Goal: Information Seeking & Learning: Learn about a topic

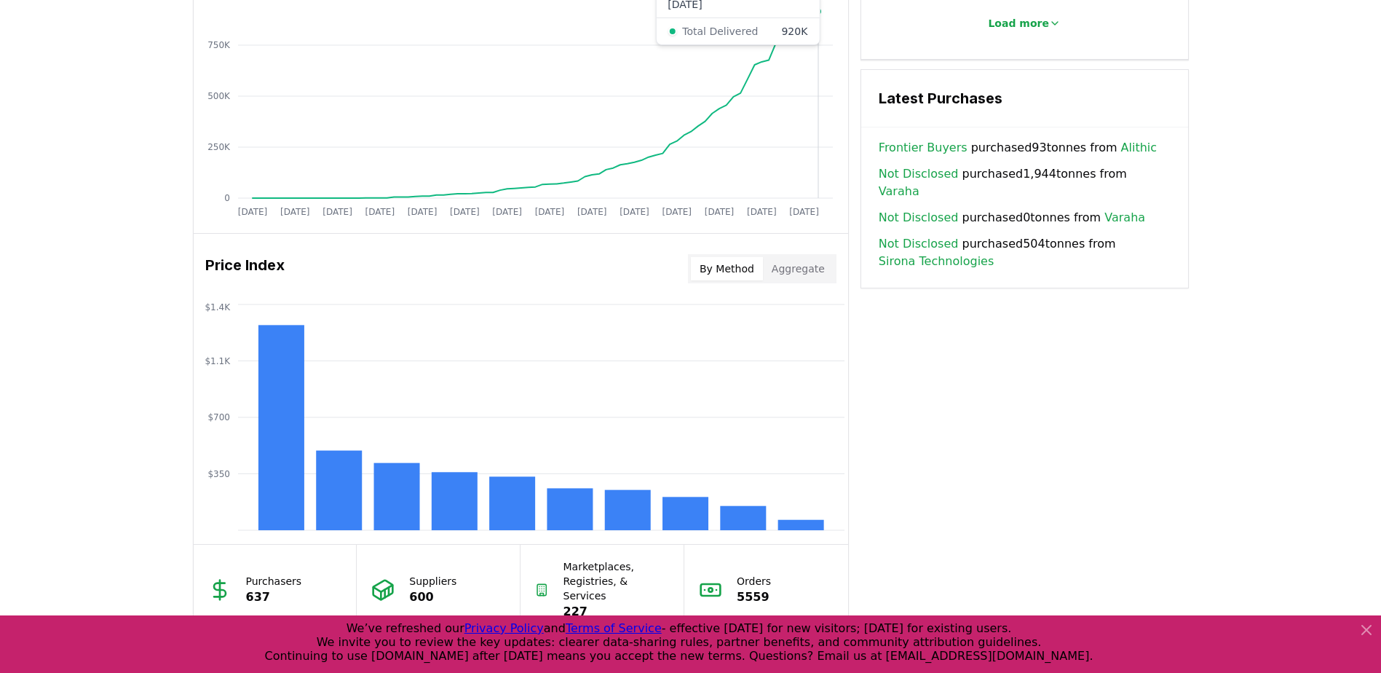
scroll to position [1165, 0]
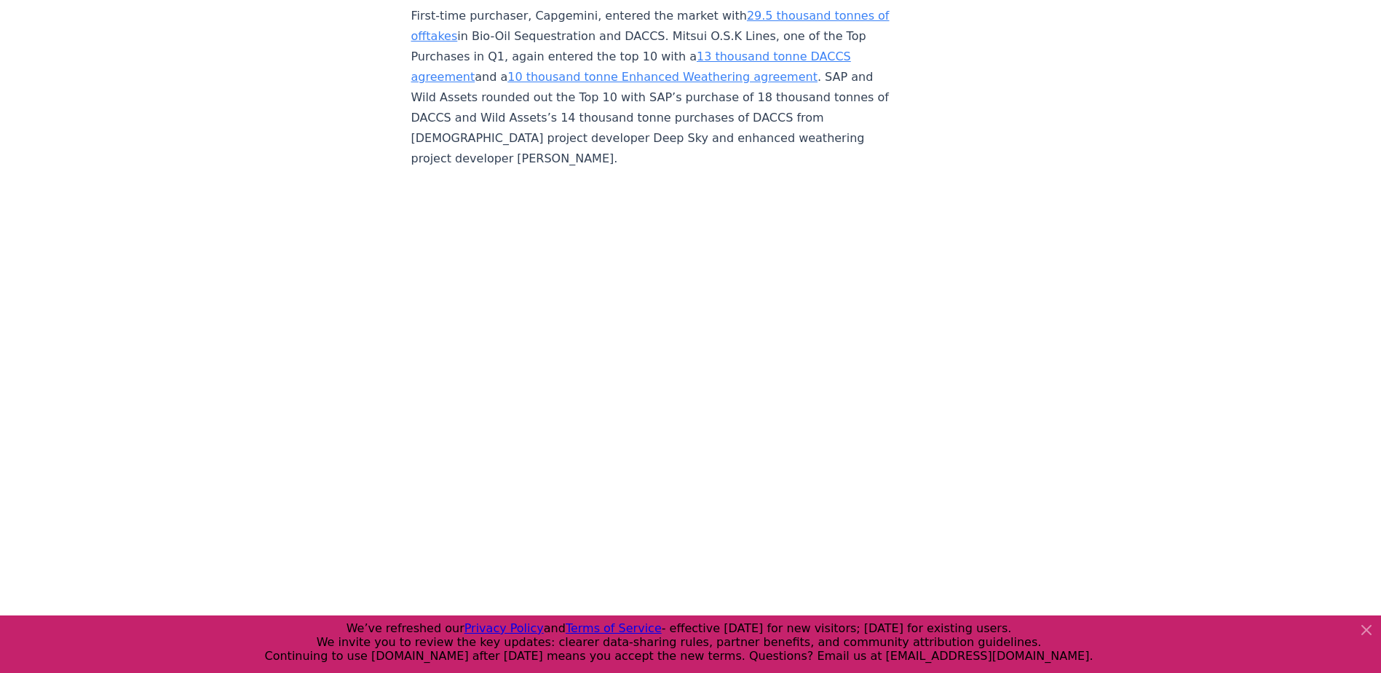
scroll to position [4731, 0]
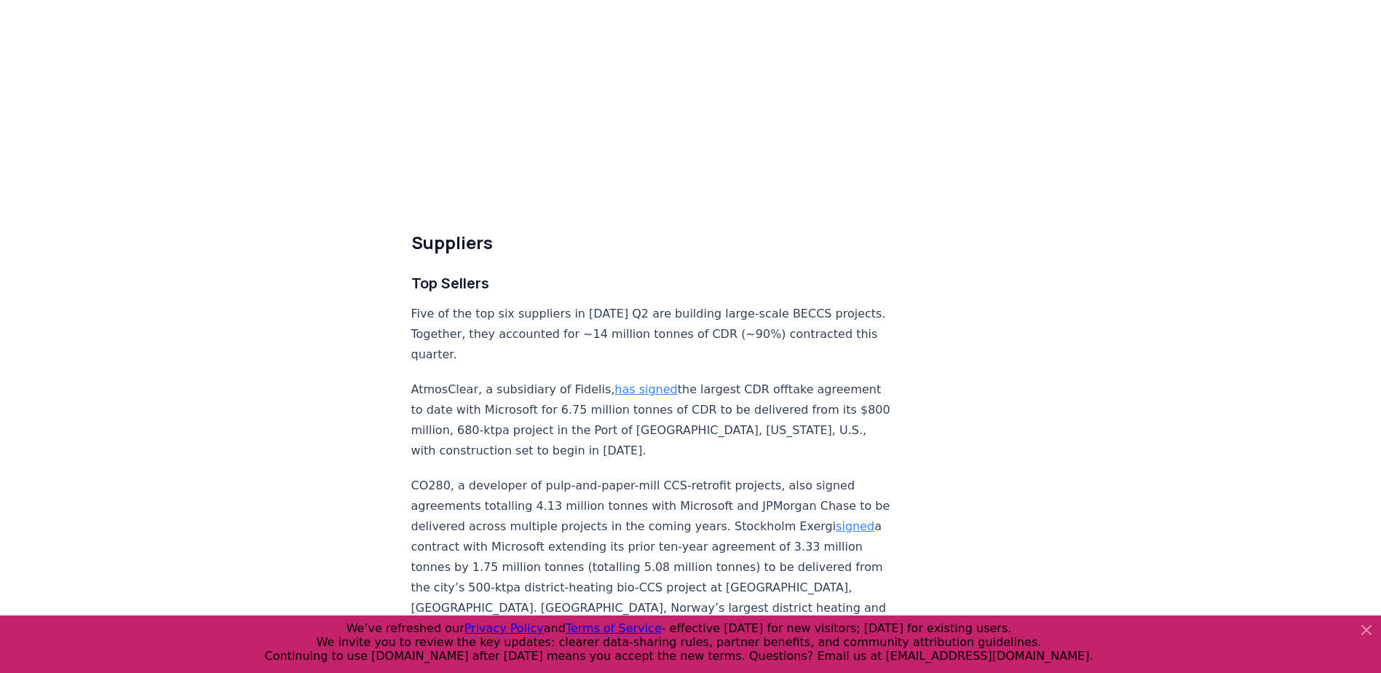
click at [934, 346] on article "[DATE] 2025 Q2 Durable CDR Market Update - Biggest Quarter Ever Highlights Reco…" at bounding box center [690, 348] width 559 height 10055
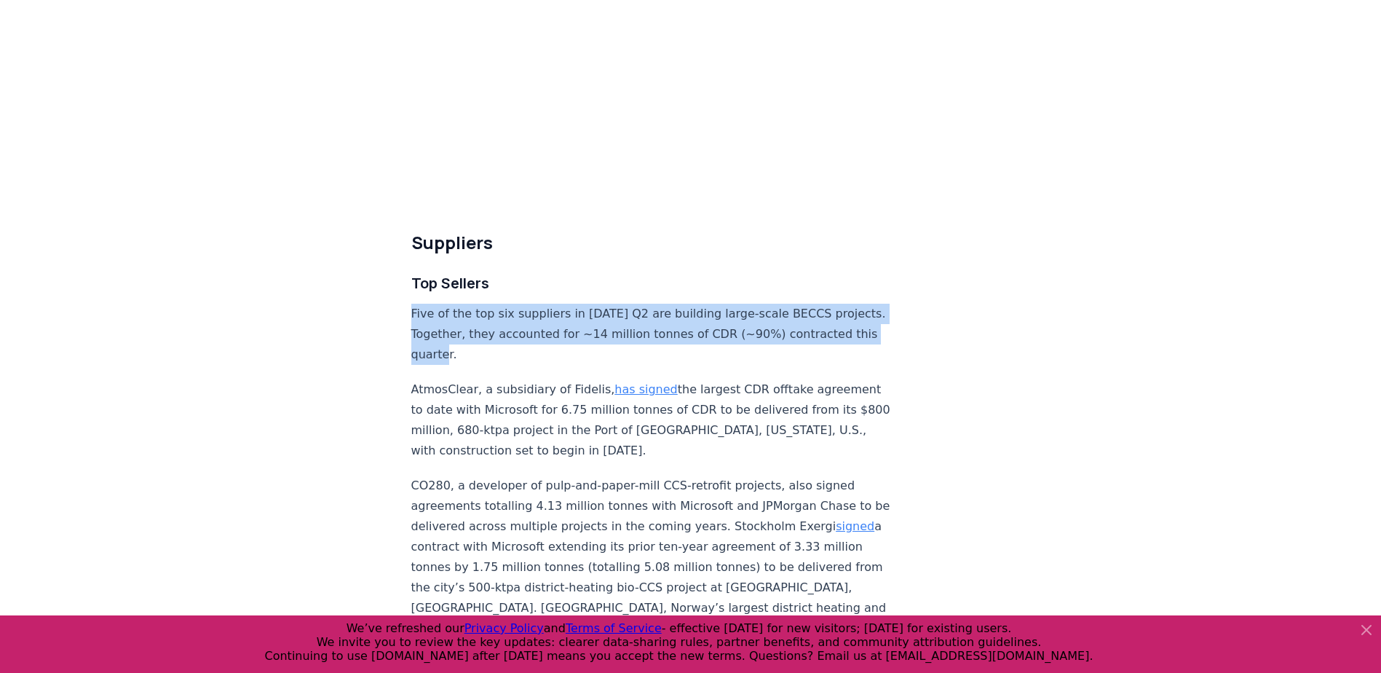
drag, startPoint x: 486, startPoint y: 327, endPoint x: 401, endPoint y: 293, distance: 90.8
click at [401, 293] on div "[DATE] 2025 Q2 Durable CDR Market Update - Biggest Quarter Ever Highlights Reco…" at bounding box center [690, 348] width 1019 height 10055
copy p "Five of the top six suppliers in [DATE] Q2 are building large-scale BECCS proje…"
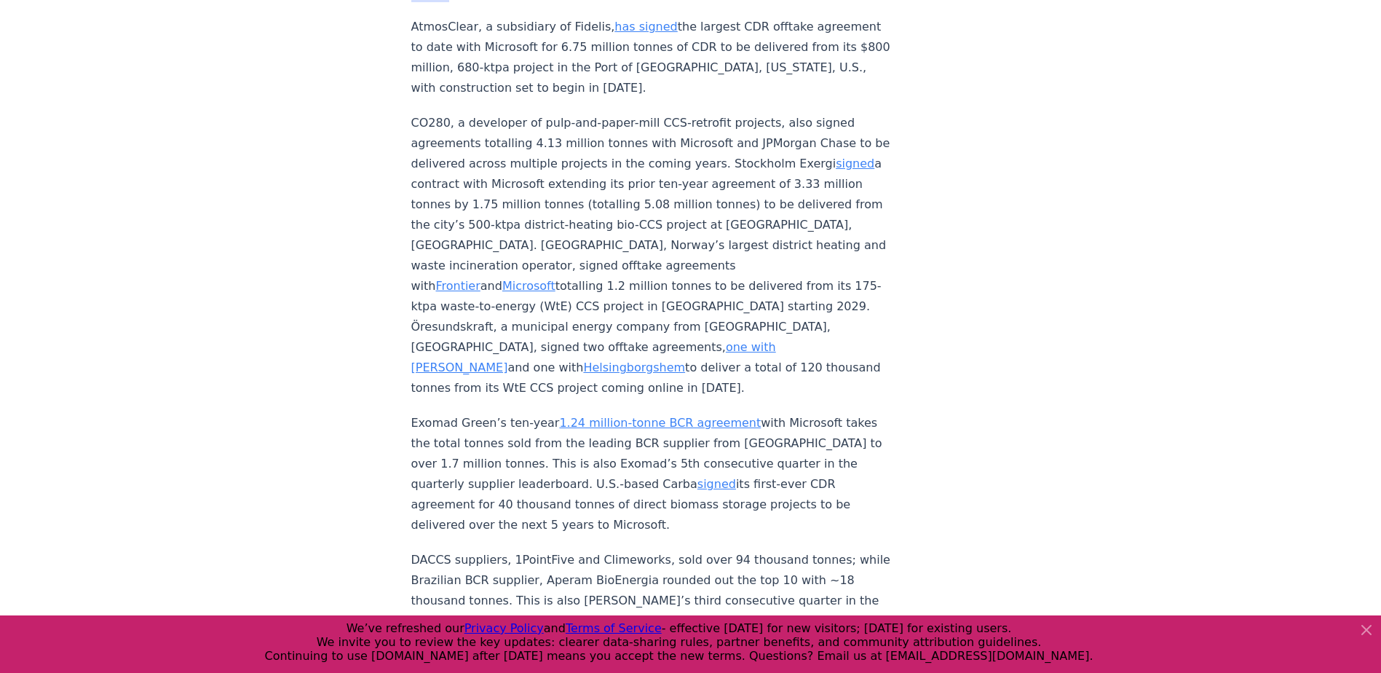
scroll to position [4877, 0]
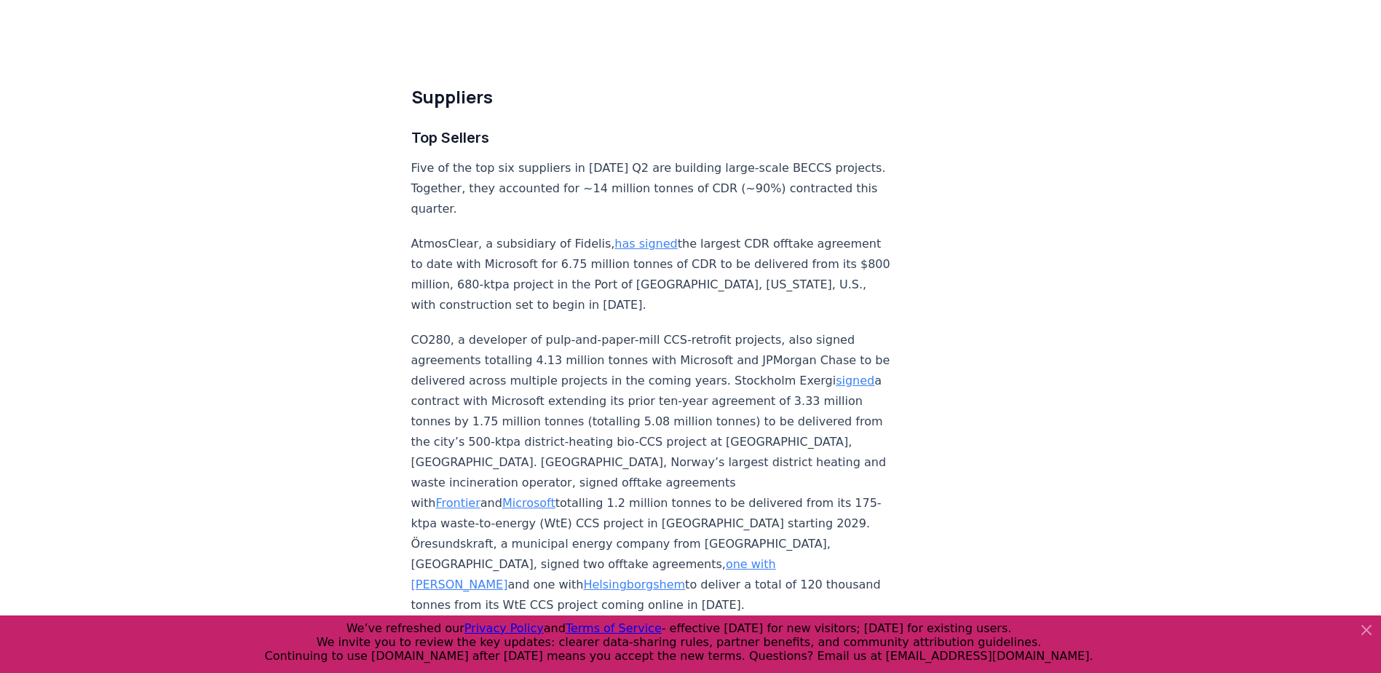
click at [797, 291] on div "Highlights Record Quarter: more tonnes (15.48 million) were contracted in Q2 20…" at bounding box center [652, 268] width 482 height 9924
click at [614, 237] on link "has signed" at bounding box center [645, 244] width 63 height 14
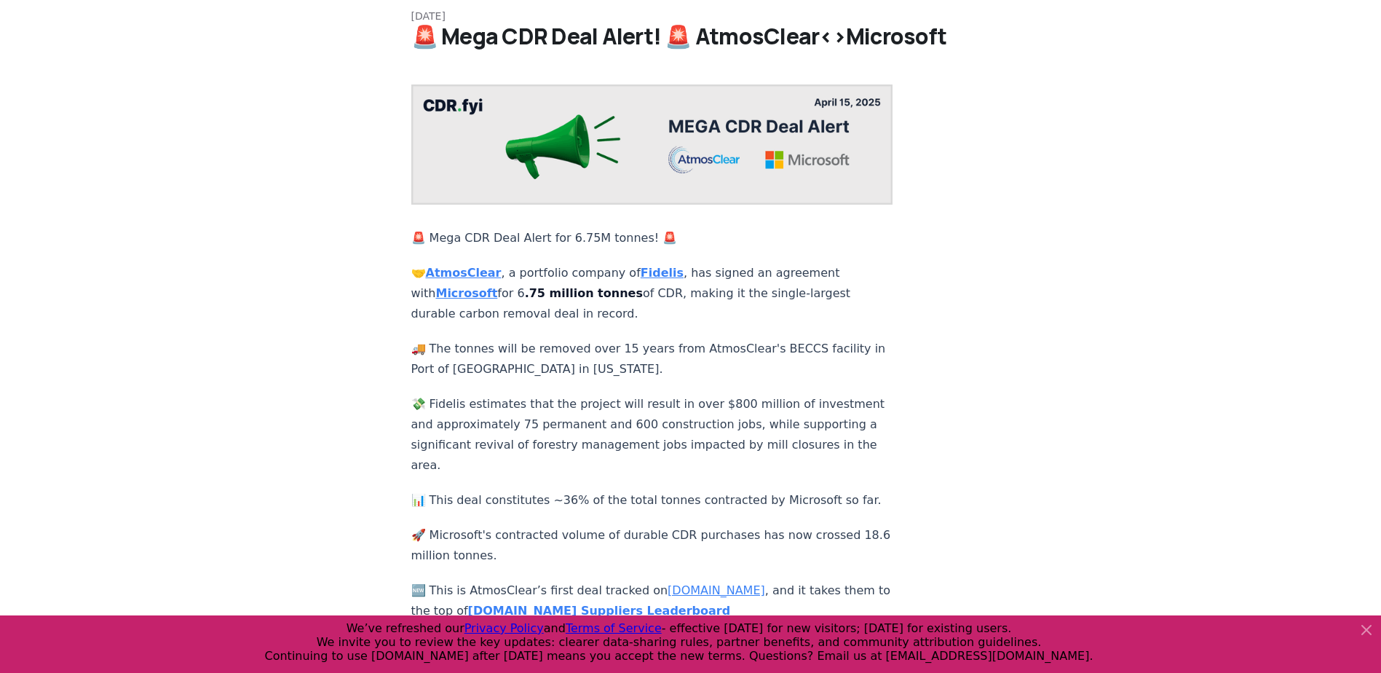
scroll to position [146, 0]
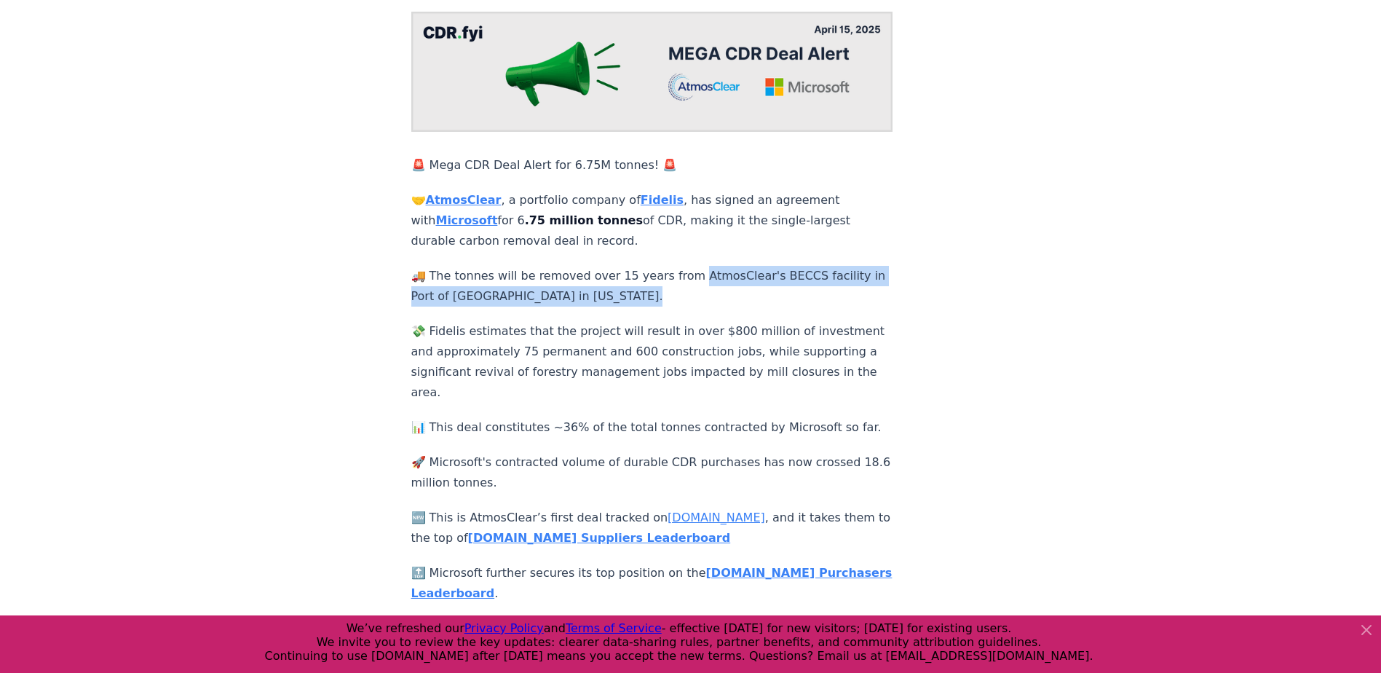
drag, startPoint x: 683, startPoint y: 261, endPoint x: 638, endPoint y: 290, distance: 52.7
click at [638, 290] on p "🚚 The tonnes will be removed over 15 years from AtmosClear's BECCS facility in …" at bounding box center [652, 286] width 482 height 41
copy p "tmosClear's BECCS facility in Port of Greater Baton Rouge in Louisiana."
